Goal: Download file/media

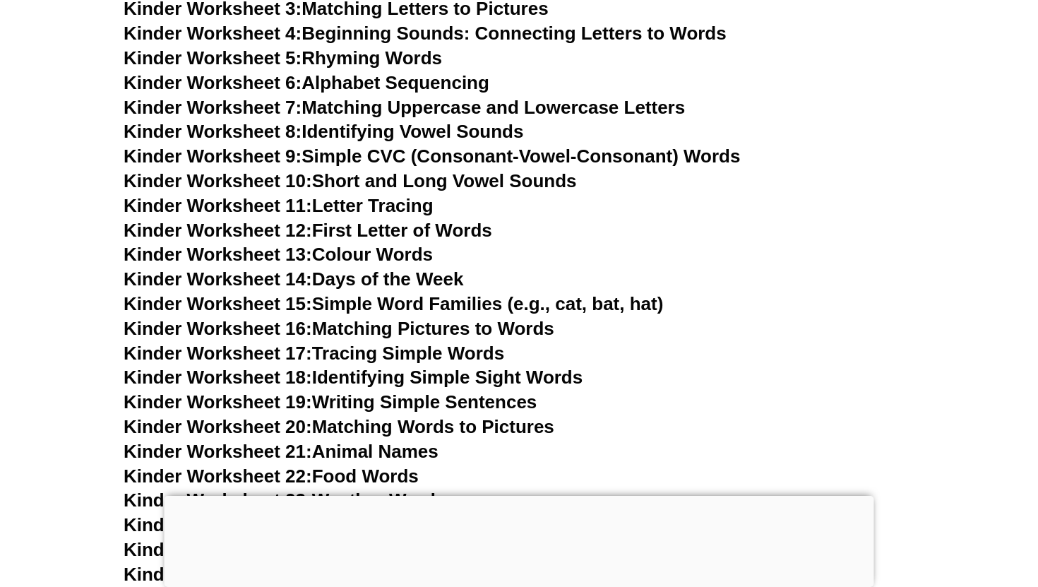
scroll to position [674, 0]
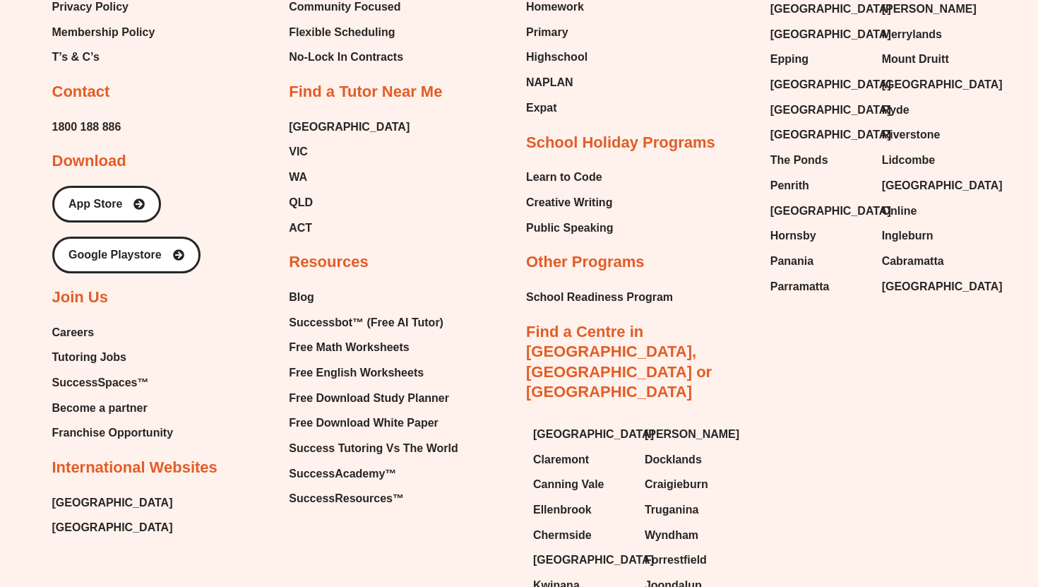
scroll to position [5930, 0]
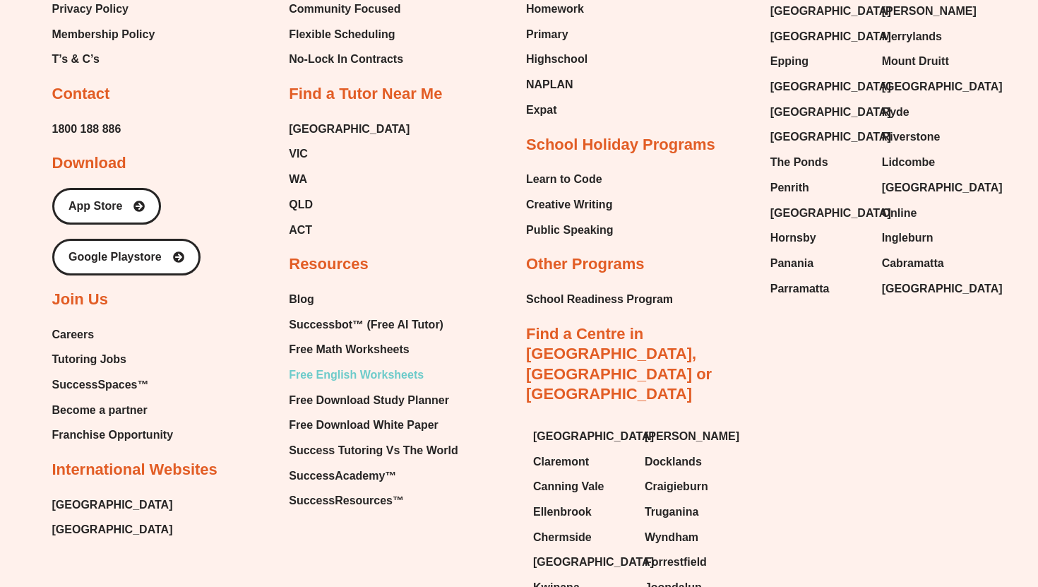
click at [350, 364] on span "Free English Worksheets" at bounding box center [356, 374] width 135 height 21
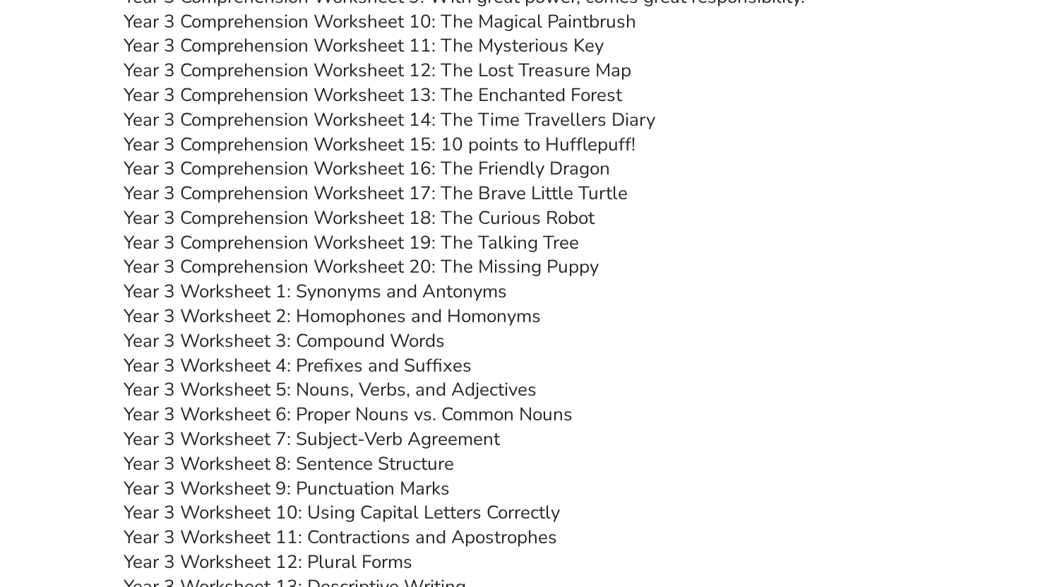
scroll to position [4875, 0]
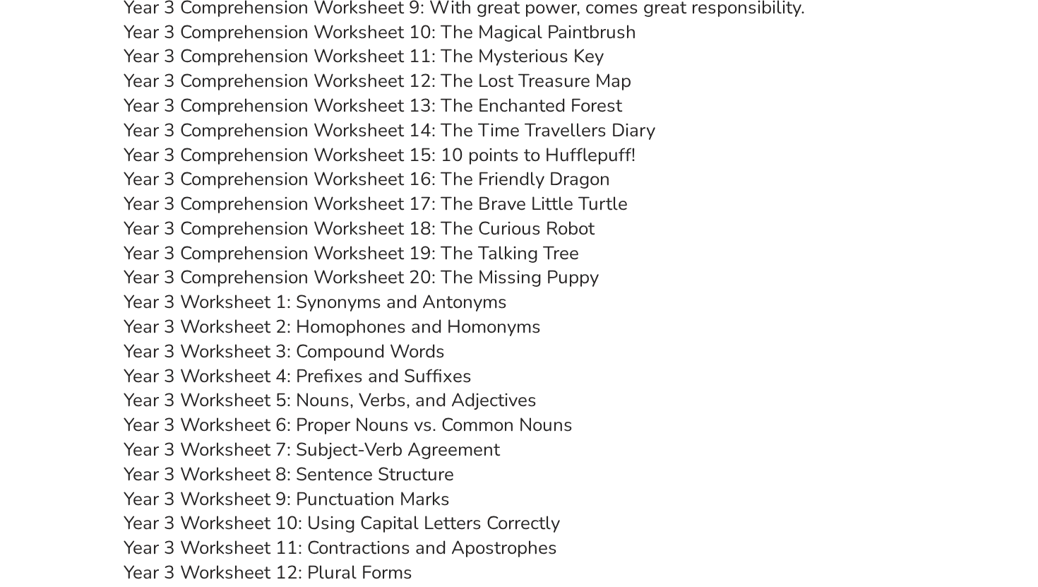
click at [232, 184] on link "Year 3 Comprehension Worksheet 16: The Friendly Dragon" at bounding box center [367, 179] width 487 height 25
